Goal: Navigation & Orientation: Find specific page/section

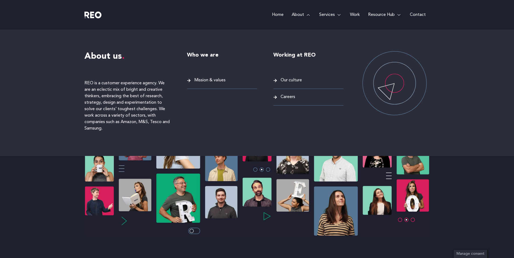
click at [281, 97] on span "Careers" at bounding box center [287, 97] width 16 height 7
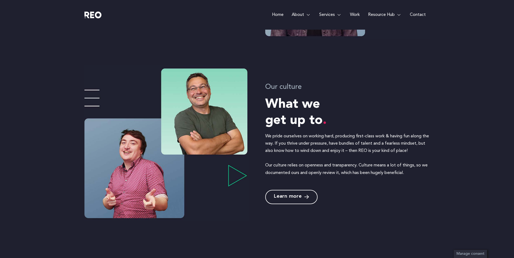
scroll to position [143, 0]
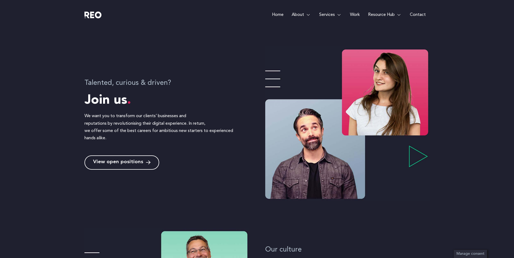
click at [151, 165] on link "View open positions" at bounding box center [121, 163] width 75 height 14
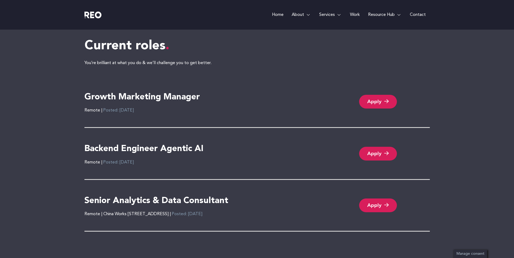
scroll to position [1141, 0]
